Goal: Information Seeking & Learning: Learn about a topic

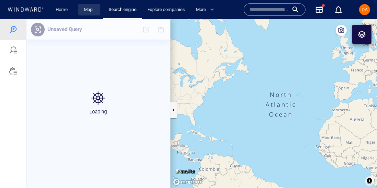
click at [85, 12] on link "Map" at bounding box center [89, 10] width 17 height 12
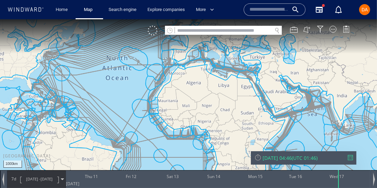
click at [230, 31] on input "text" at bounding box center [223, 30] width 97 height 9
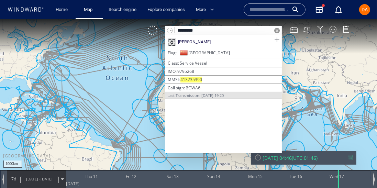
type input "*********"
click at [265, 44] on div "[PERSON_NAME]" at bounding box center [223, 42] width 117 height 14
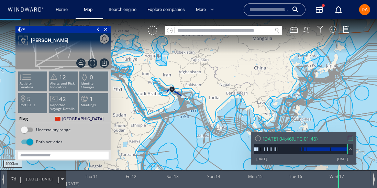
click at [39, 181] on span "[DATE] -" at bounding box center [33, 178] width 14 height 5
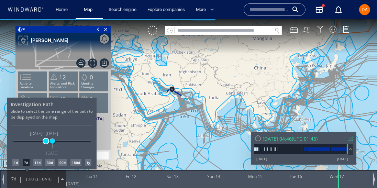
click at [45, 141] on span at bounding box center [45, 141] width 5 height 5
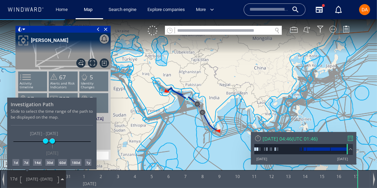
click at [352, 140] on div at bounding box center [188, 103] width 377 height 169
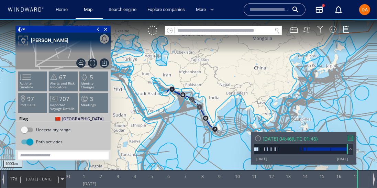
click at [352, 140] on div at bounding box center [350, 138] width 5 height 5
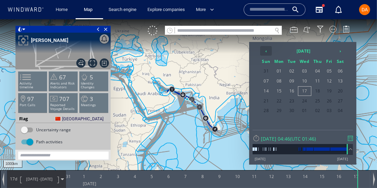
click at [270, 53] on th "‹" at bounding box center [266, 51] width 12 height 10
click at [269, 101] on span "17" at bounding box center [267, 101] width 12 height 9
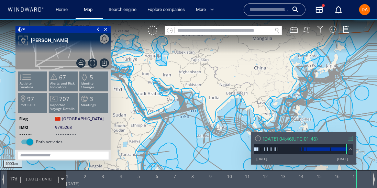
click at [40, 179] on span "[DATE] -" at bounding box center [33, 178] width 14 height 5
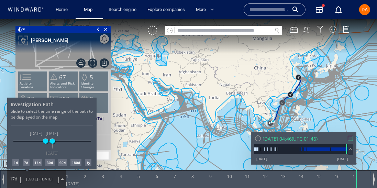
click at [25, 164] on div "7d" at bounding box center [26, 162] width 7 height 7
click at [251, 104] on div at bounding box center [188, 103] width 377 height 169
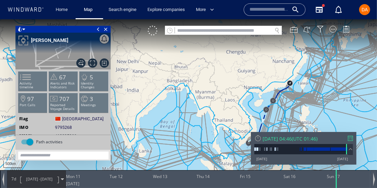
drag, startPoint x: 249, startPoint y: 111, endPoint x: 239, endPoint y: 74, distance: 38.3
click at [239, 74] on canvas "Map" at bounding box center [188, 100] width 377 height 162
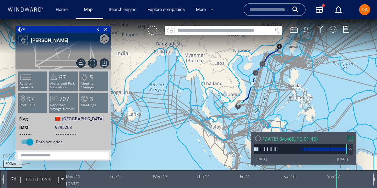
click at [349, 140] on div at bounding box center [350, 138] width 5 height 5
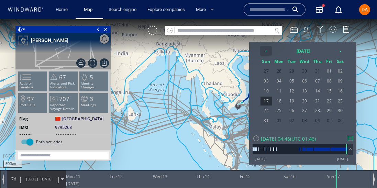
click at [267, 53] on th "‹" at bounding box center [266, 51] width 12 height 10
click at [281, 93] on span "14" at bounding box center [279, 91] width 13 height 9
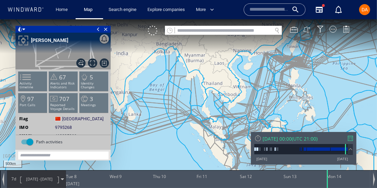
click at [219, 118] on canvas "Map" at bounding box center [188, 100] width 377 height 162
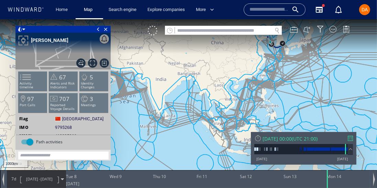
drag, startPoint x: 265, startPoint y: 70, endPoint x: 245, endPoint y: 107, distance: 42.3
click at [245, 107] on canvas "Map" at bounding box center [188, 100] width 377 height 162
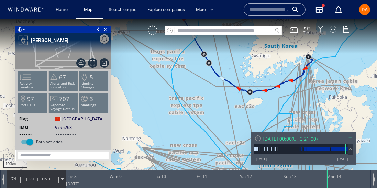
drag, startPoint x: 296, startPoint y: 70, endPoint x: 240, endPoint y: 89, distance: 58.6
click at [240, 89] on canvas "Map" at bounding box center [188, 100] width 377 height 162
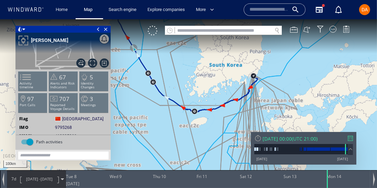
drag, startPoint x: 240, startPoint y: 89, endPoint x: 214, endPoint y: 82, distance: 27.1
click at [214, 82] on canvas "Map" at bounding box center [188, 100] width 377 height 162
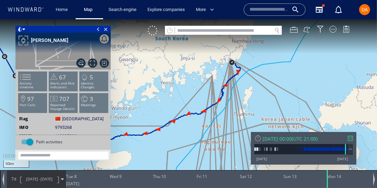
drag, startPoint x: 227, startPoint y: 95, endPoint x: 220, endPoint y: 116, distance: 22.0
click at [220, 116] on canvas "Map" at bounding box center [188, 100] width 377 height 162
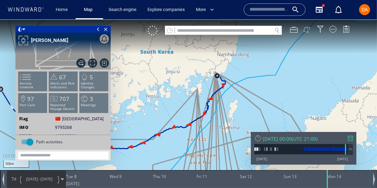
click at [310, 33] on button at bounding box center [307, 30] width 8 height 8
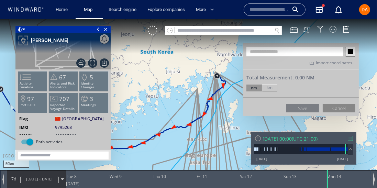
click at [336, 107] on button "Cancel" at bounding box center [339, 108] width 33 height 8
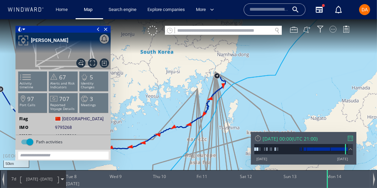
click at [333, 28] on div at bounding box center [333, 29] width 7 height 7
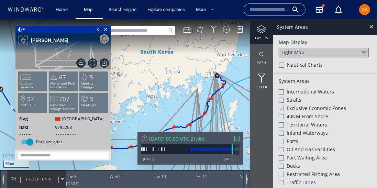
click at [281, 65] on div at bounding box center [281, 65] width 5 height 5
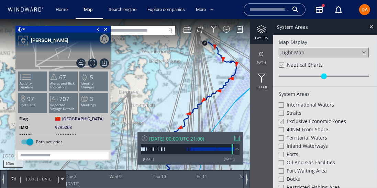
drag, startPoint x: 208, startPoint y: 89, endPoint x: 171, endPoint y: 77, distance: 38.3
click at [171, 77] on canvas "Map" at bounding box center [188, 100] width 377 height 162
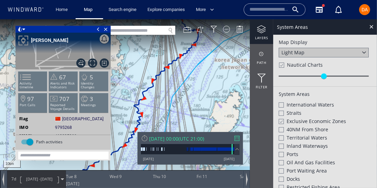
drag, startPoint x: 193, startPoint y: 91, endPoint x: 190, endPoint y: 66, distance: 25.0
click at [190, 66] on canvas "Map" at bounding box center [188, 100] width 377 height 162
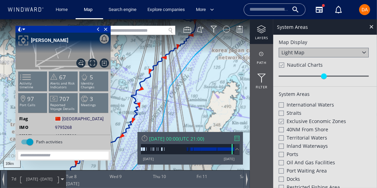
click at [175, 73] on canvas "Map" at bounding box center [188, 100] width 377 height 162
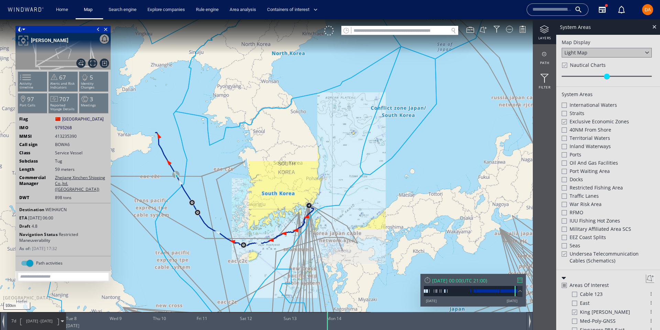
drag, startPoint x: 343, startPoint y: 299, endPoint x: 291, endPoint y: 274, distance: 57.2
click at [291, 188] on canvas "Map" at bounding box center [330, 170] width 660 height 303
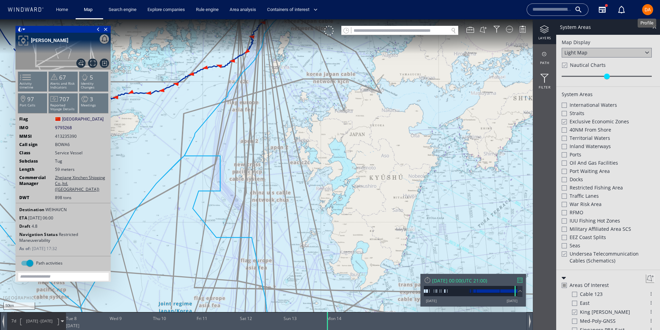
click at [377, 13] on div "DA" at bounding box center [648, 10] width 6 height 8
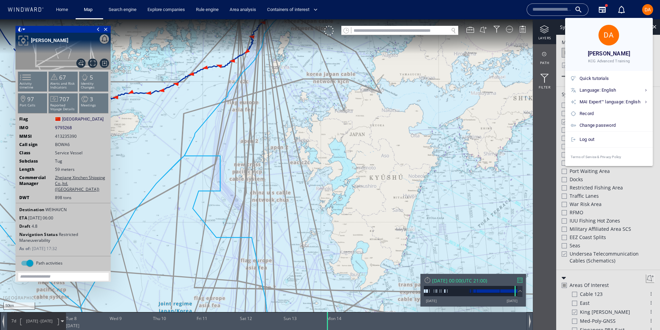
click at [377, 93] on div at bounding box center [330, 165] width 660 height 330
